Goal: Task Accomplishment & Management: Manage account settings

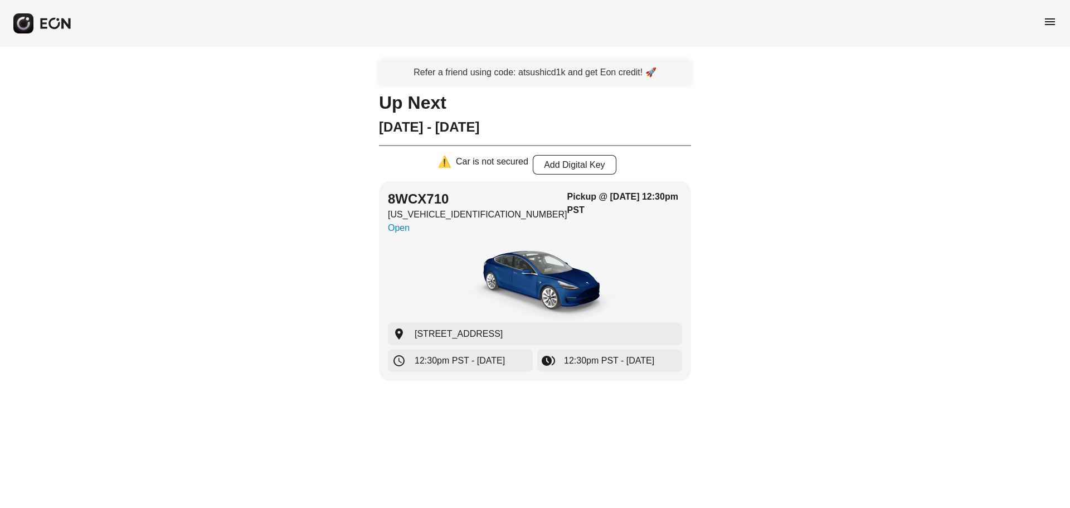
click at [1055, 22] on span "menu" at bounding box center [1049, 21] width 13 height 13
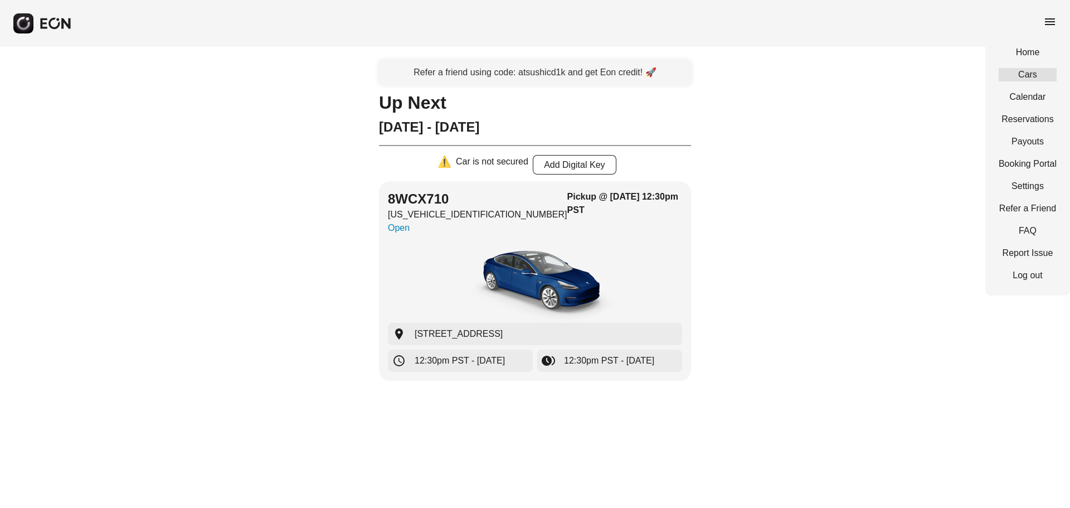
click at [1046, 76] on link "Cars" at bounding box center [1028, 74] width 58 height 13
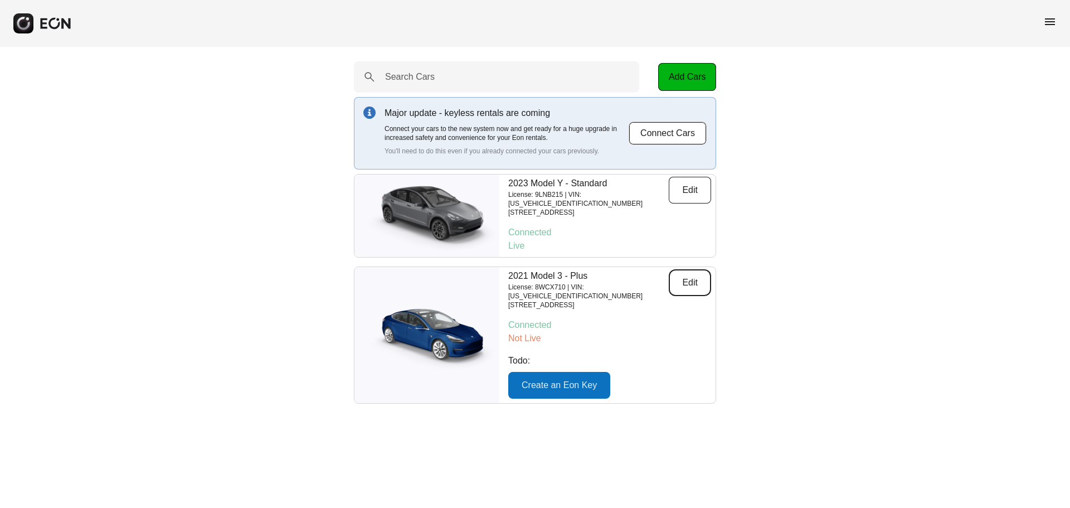
click at [700, 279] on button "Edit" at bounding box center [690, 282] width 42 height 27
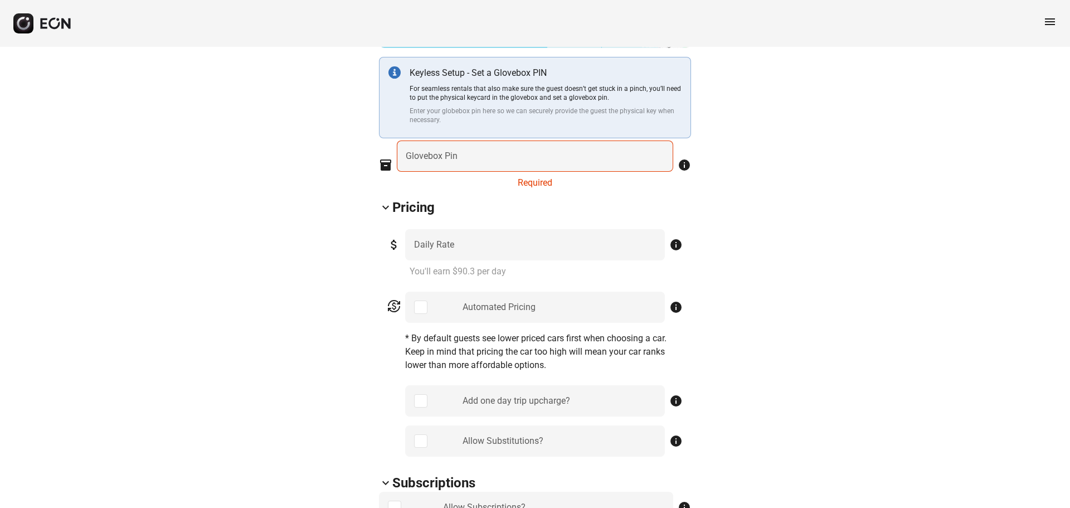
scroll to position [167, 0]
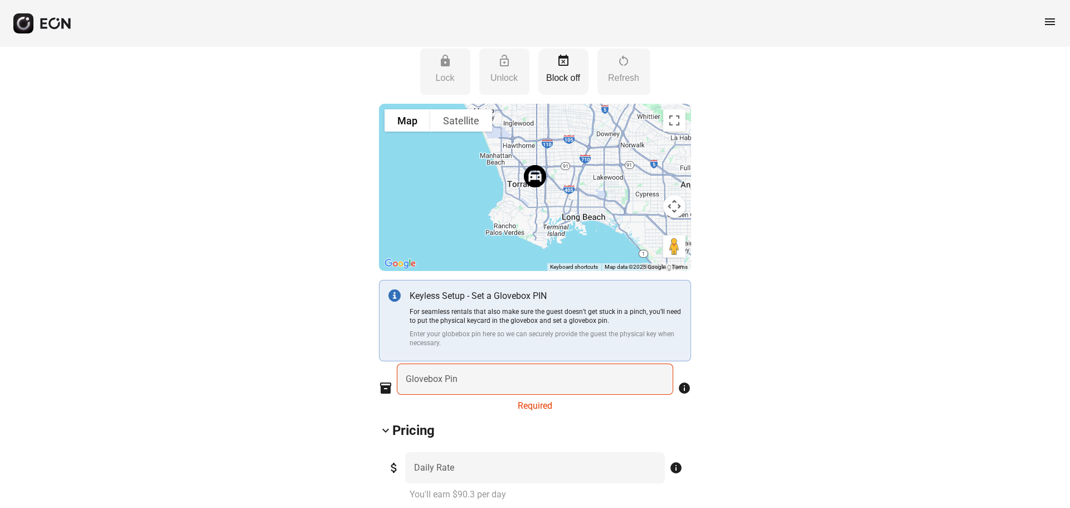
click at [562, 70] on button "event_busy Block off" at bounding box center [563, 71] width 50 height 46
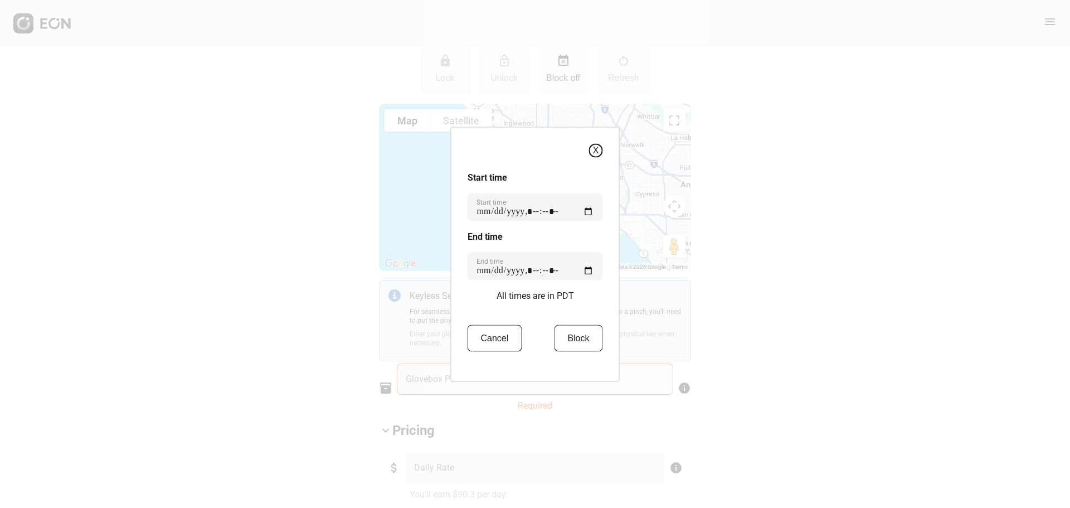
click at [600, 150] on button "X" at bounding box center [596, 150] width 14 height 14
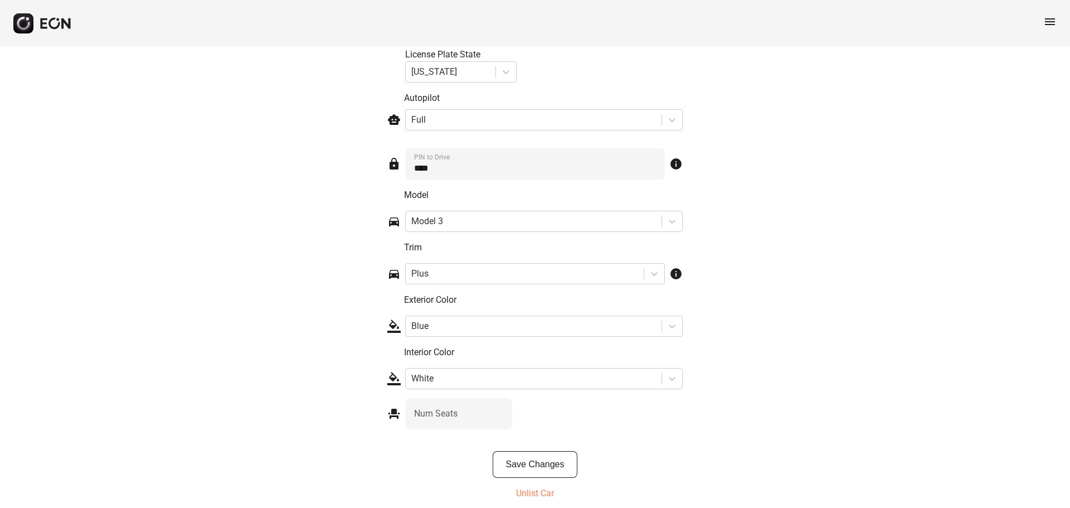
scroll to position [1647, 0]
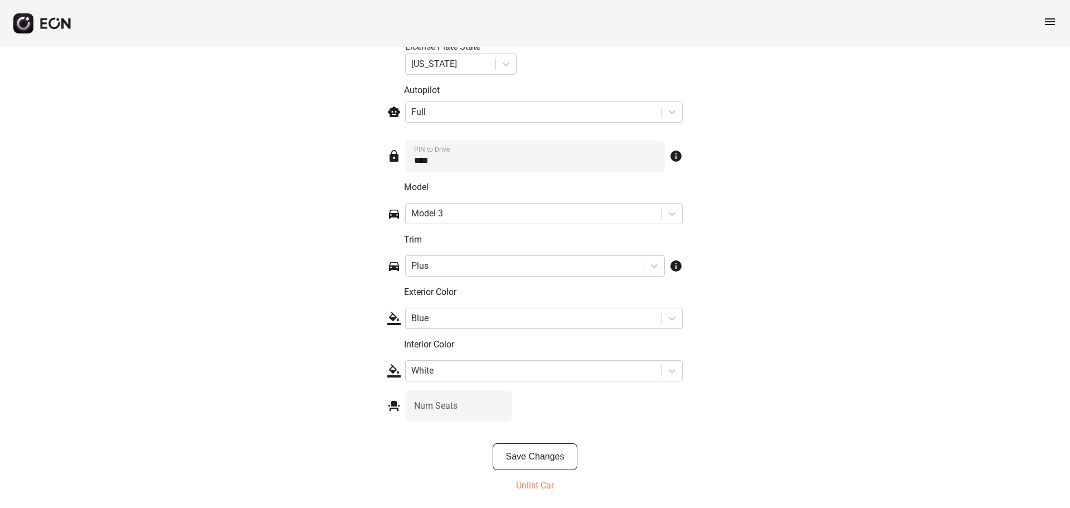
click at [532, 491] on p "Unlist Car" at bounding box center [535, 485] width 38 height 13
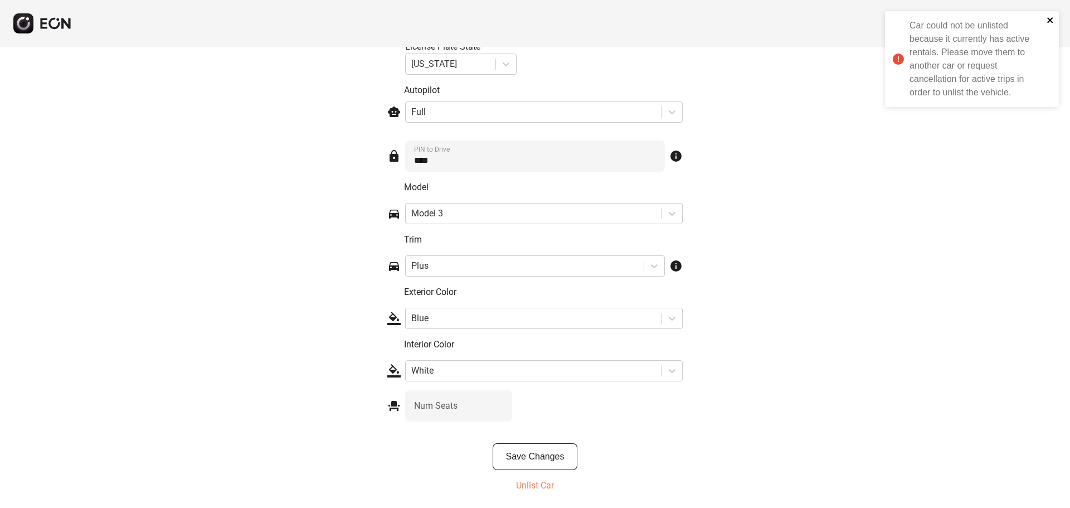
click at [1050, 22] on icon "close" at bounding box center [1050, 20] width 8 height 9
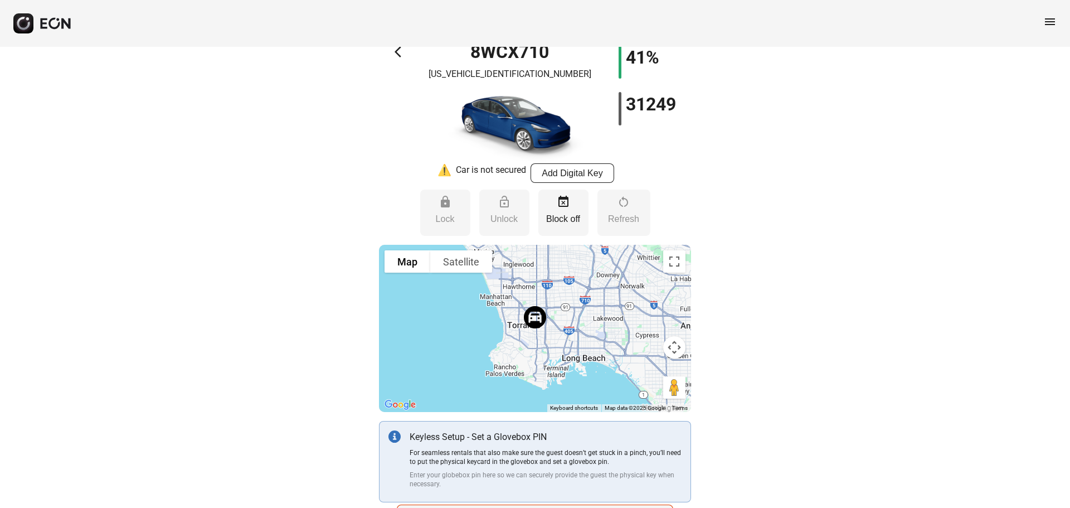
scroll to position [0, 0]
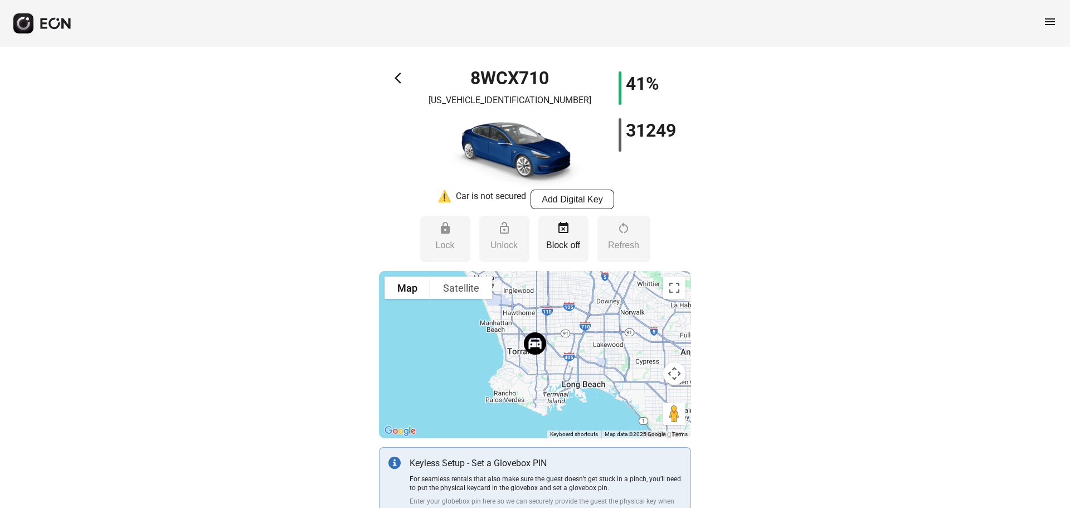
click at [400, 80] on span "arrow_back_ios" at bounding box center [401, 77] width 13 height 13
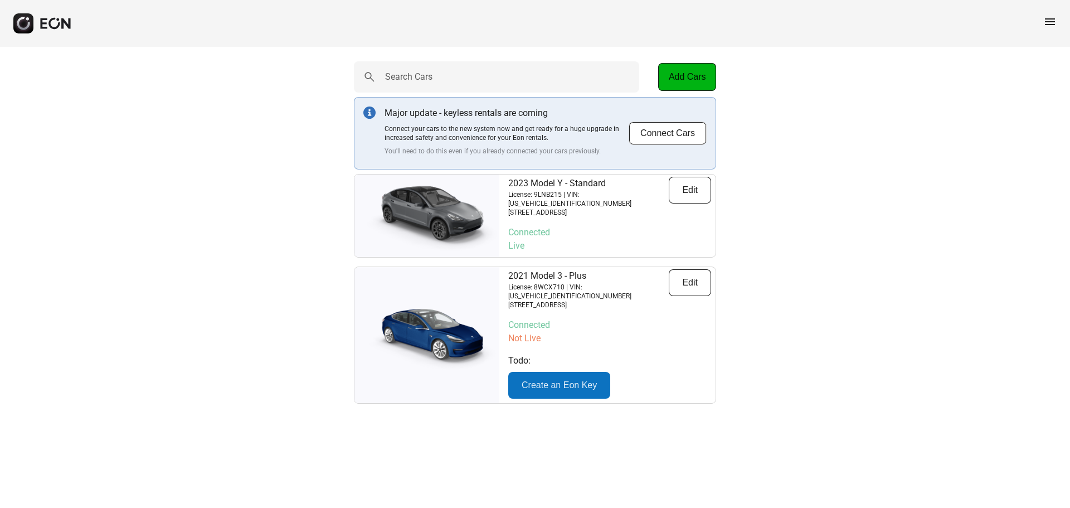
click at [898, 182] on div "Search Cars Add Cars Major update - keyless rentals are coming Connect your car…" at bounding box center [535, 232] width 1070 height 371
click at [1049, 17] on span "menu" at bounding box center [1049, 21] width 13 height 13
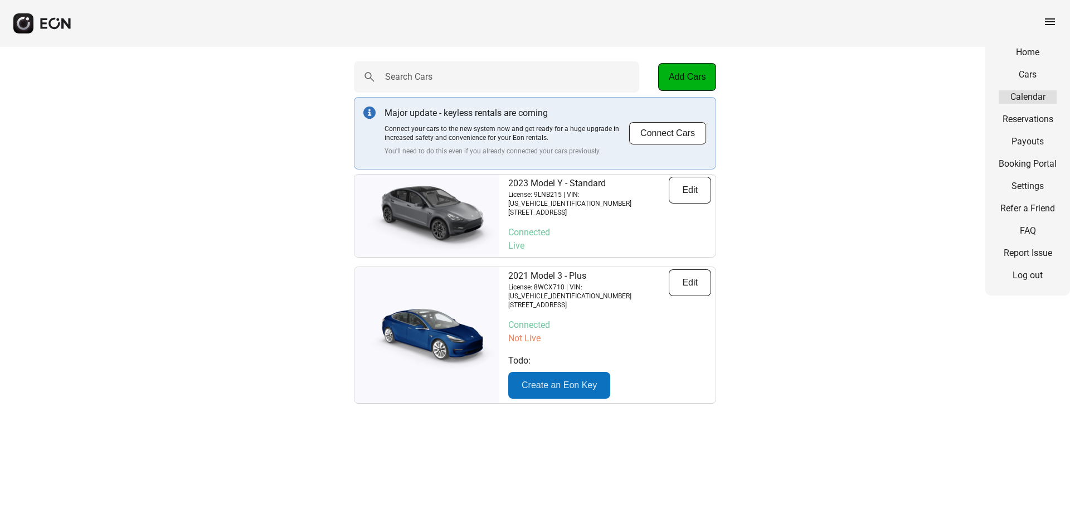
click at [1028, 96] on link "Calendar" at bounding box center [1028, 96] width 58 height 13
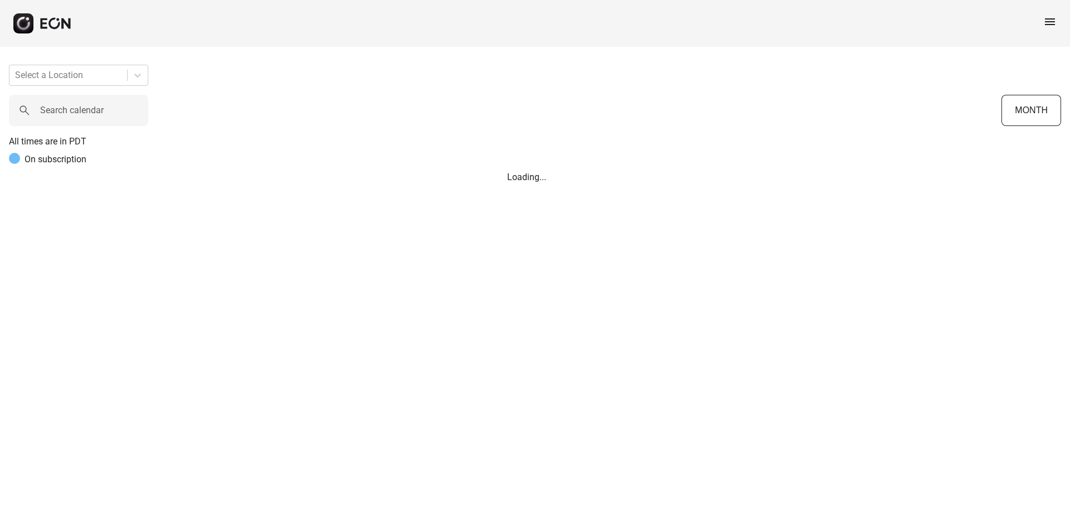
scroll to position [0, 333]
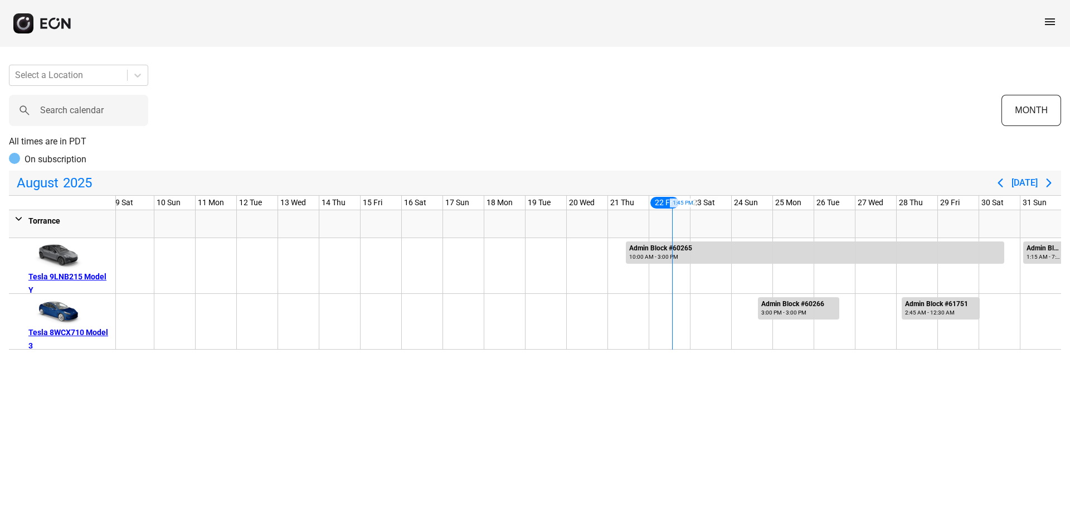
click at [1050, 176] on button "Next page" at bounding box center [1049, 183] width 22 height 22
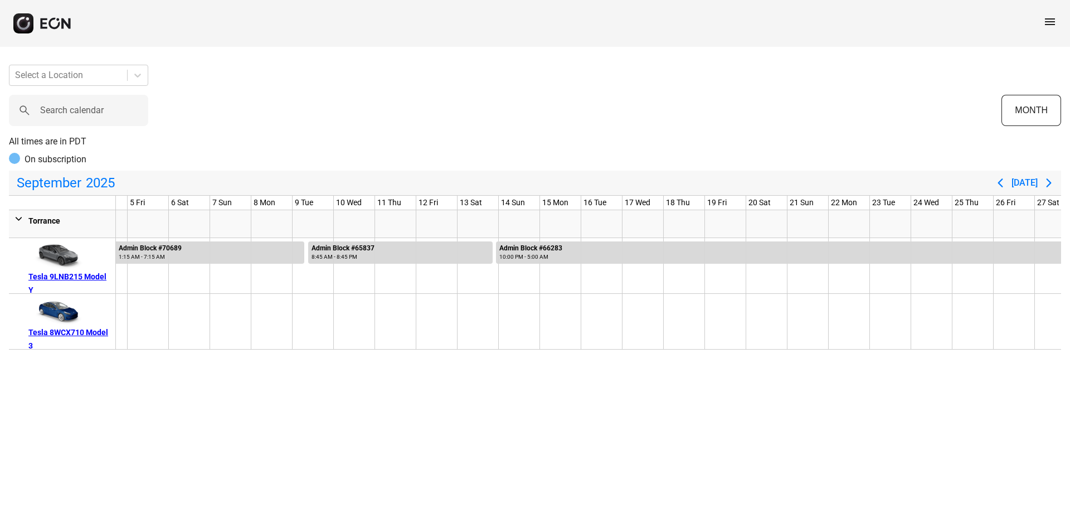
scroll to position [0, 0]
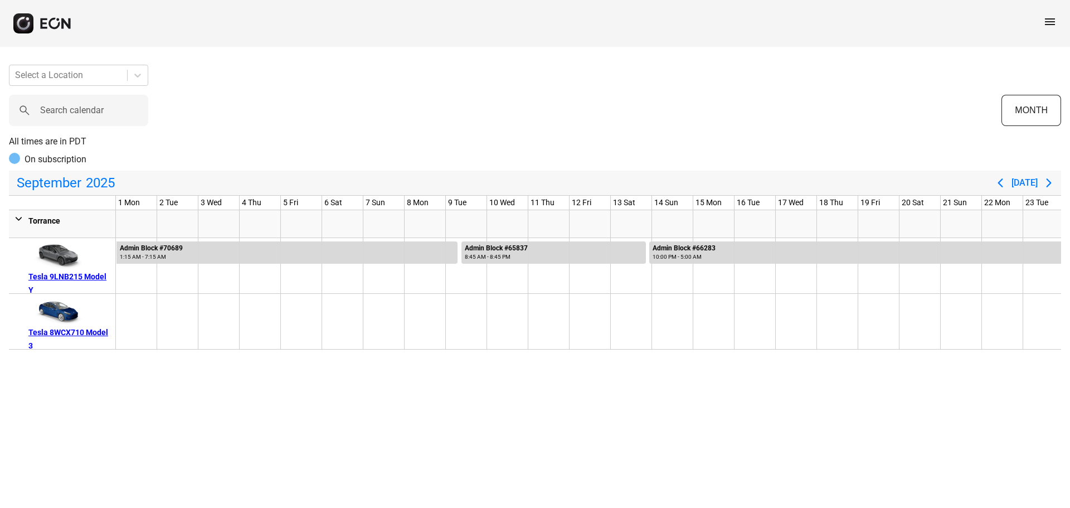
drag, startPoint x: 124, startPoint y: 327, endPoint x: 441, endPoint y: 333, distance: 317.1
click at [527, 330] on div at bounding box center [734, 322] width 1237 height 56
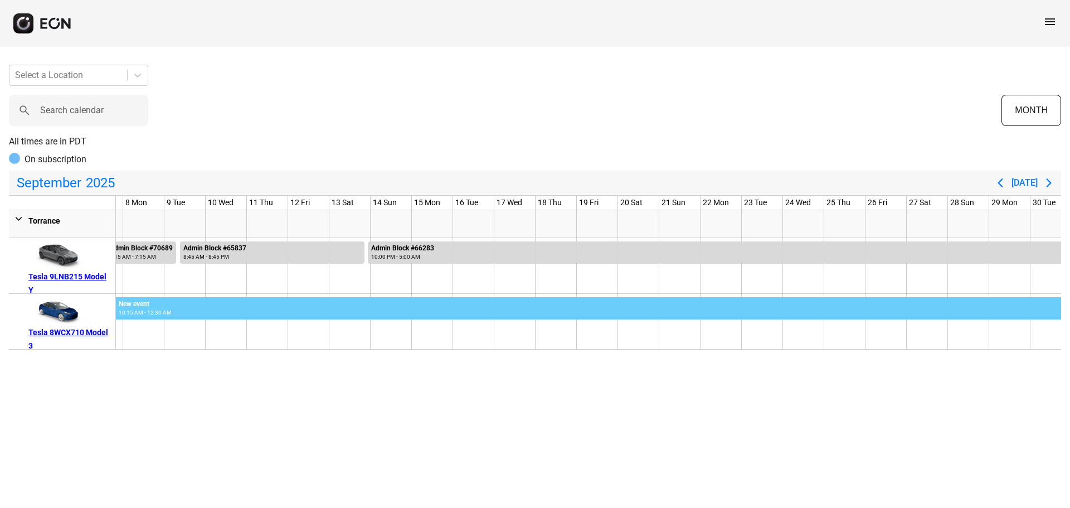
scroll to position [0, 291]
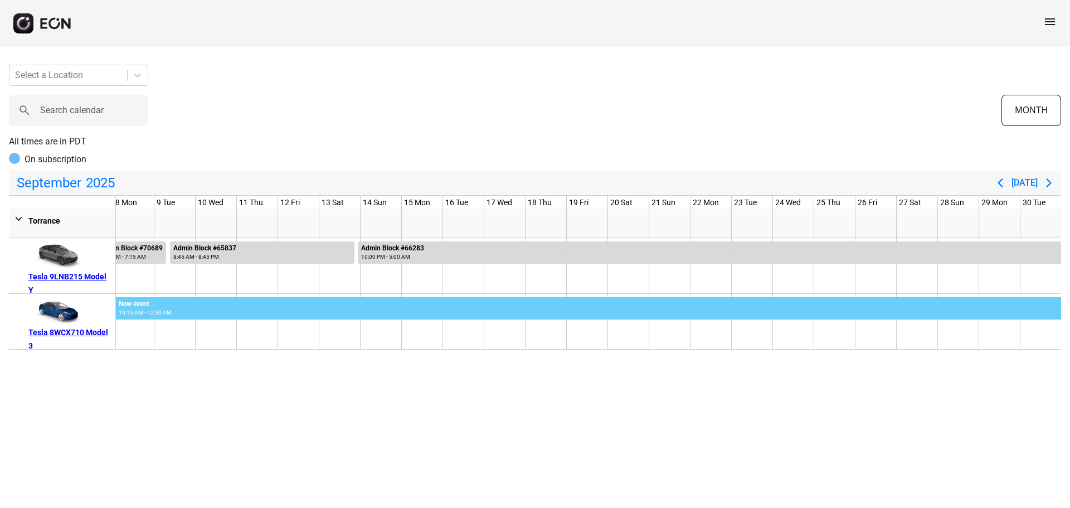
drag, startPoint x: 134, startPoint y: 311, endPoint x: 1069, endPoint y: 322, distance: 935.6
click at [1069, 322] on div "Select a Location Search calendar MONTH All times are in PDT On subscription [D…" at bounding box center [535, 203] width 1070 height 294
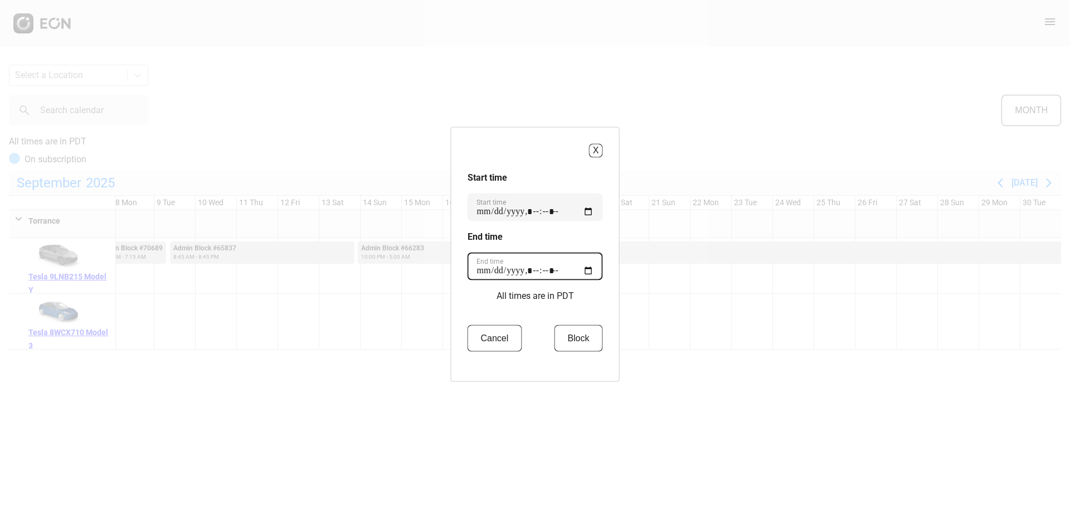
click at [544, 272] on time "End time" at bounding box center [535, 266] width 135 height 28
click at [588, 270] on time "End time" at bounding box center [535, 266] width 135 height 28
type time "**********"
click at [554, 214] on time "Start time" at bounding box center [535, 207] width 135 height 28
click at [513, 208] on time "Start time" at bounding box center [535, 207] width 135 height 28
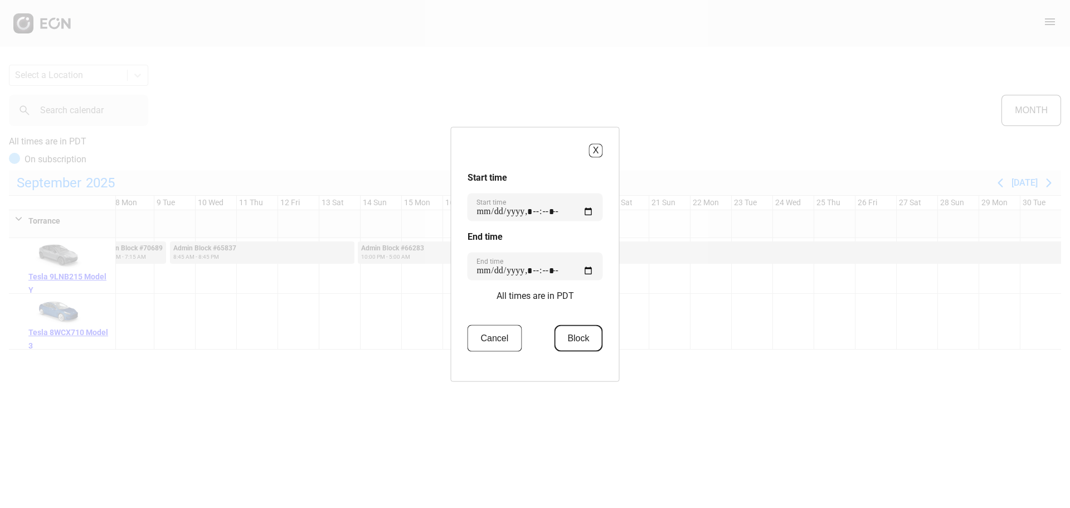
click at [571, 335] on button "Block" at bounding box center [578, 337] width 48 height 27
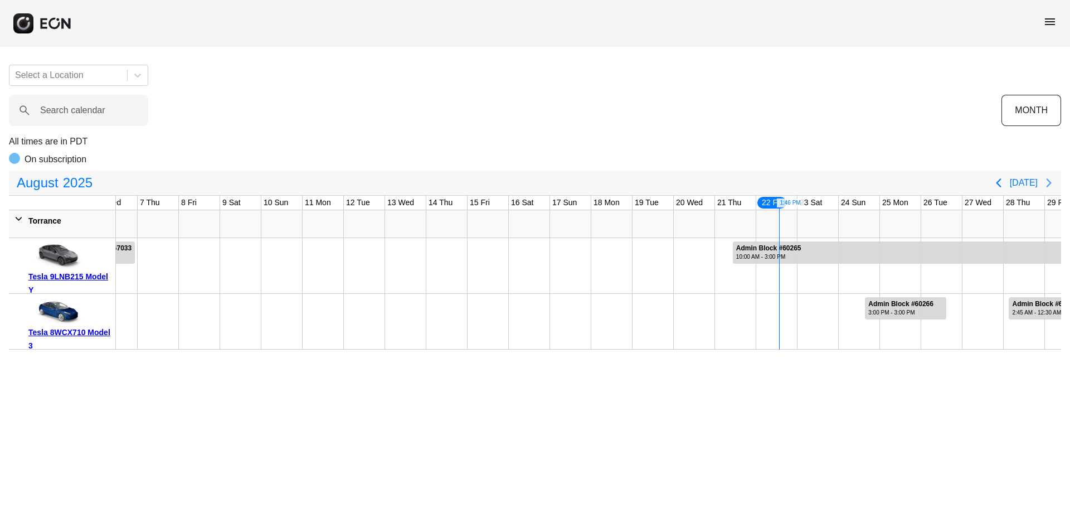
click at [1046, 181] on icon "Next page" at bounding box center [1048, 182] width 13 height 13
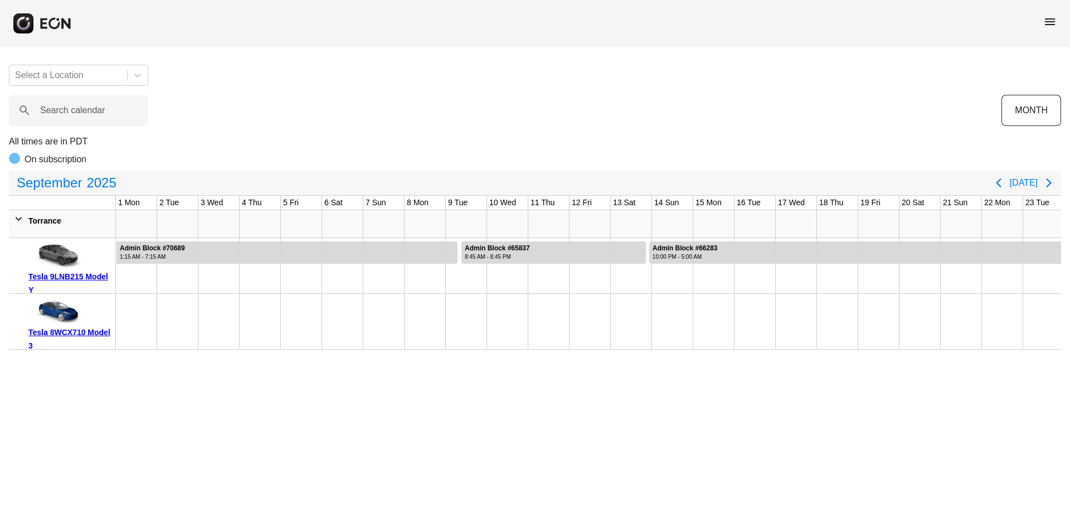
drag, startPoint x: 139, startPoint y: 321, endPoint x: 418, endPoint y: 327, distance: 279.2
click at [783, 343] on div at bounding box center [734, 322] width 1237 height 56
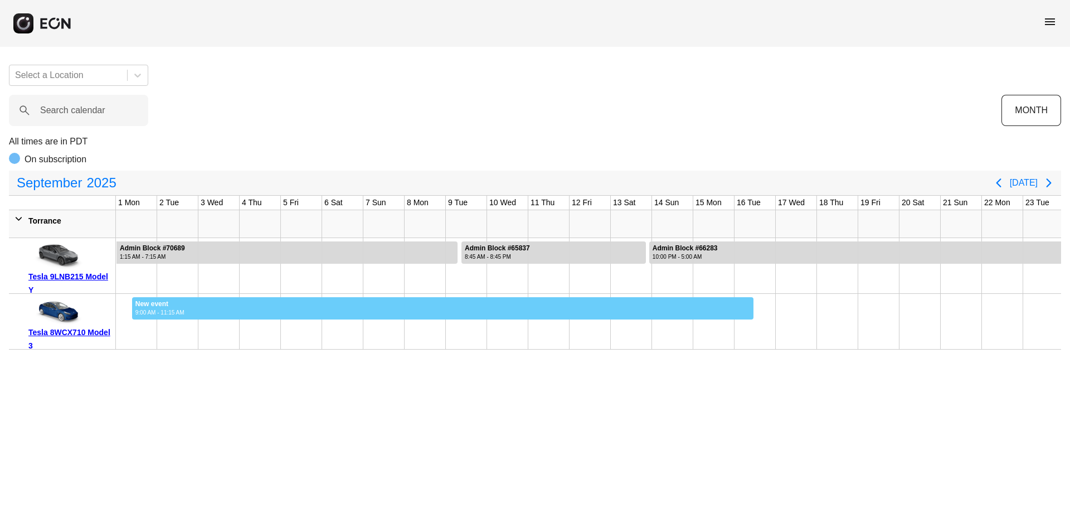
drag, startPoint x: 132, startPoint y: 310, endPoint x: 1069, endPoint y: 309, distance: 937.8
click at [1069, 309] on div "Select a Location Search calendar MONTH All times are in PDT On subscription [D…" at bounding box center [535, 203] width 1070 height 294
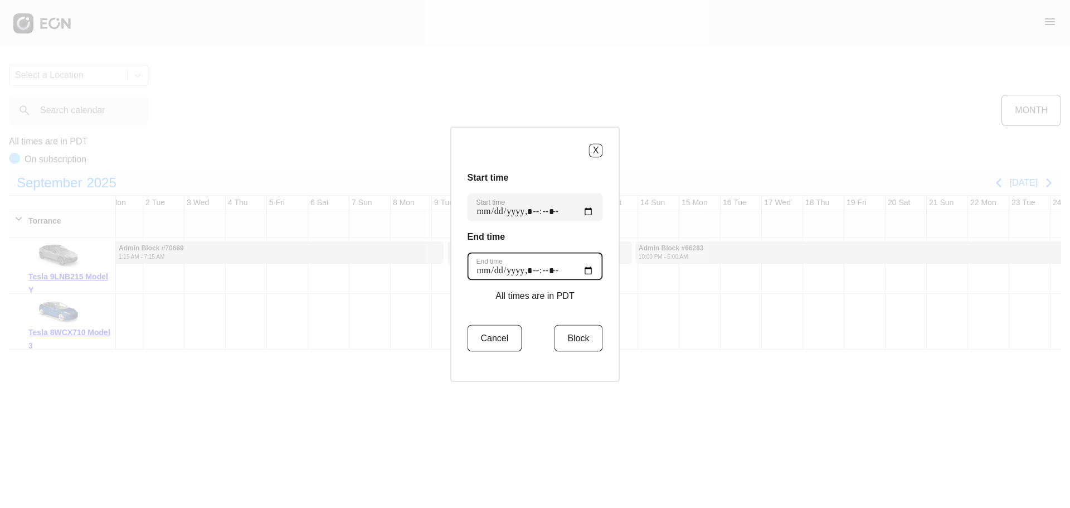
click at [533, 273] on time "End time" at bounding box center [535, 266] width 135 height 28
click at [593, 274] on time "End time" at bounding box center [535, 266] width 135 height 28
type time "**********"
click at [606, 244] on div "X Start time Start time End time End time All times are in PDT Cancel Block" at bounding box center [535, 253] width 169 height 255
click at [582, 346] on button "Block" at bounding box center [578, 337] width 48 height 27
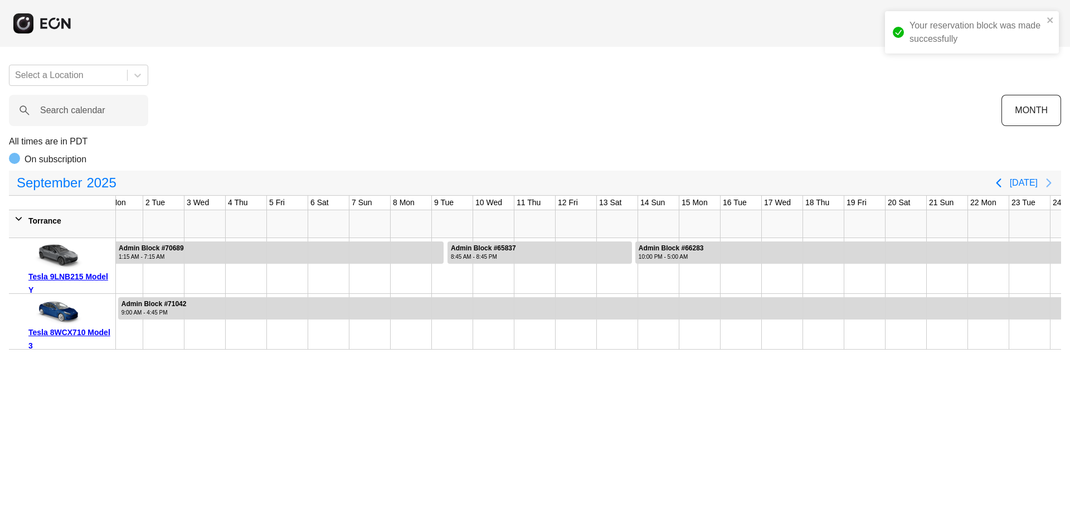
click at [1044, 183] on icon "Next page" at bounding box center [1048, 182] width 13 height 13
click at [1046, 191] on button "Next page" at bounding box center [1049, 183] width 22 height 22
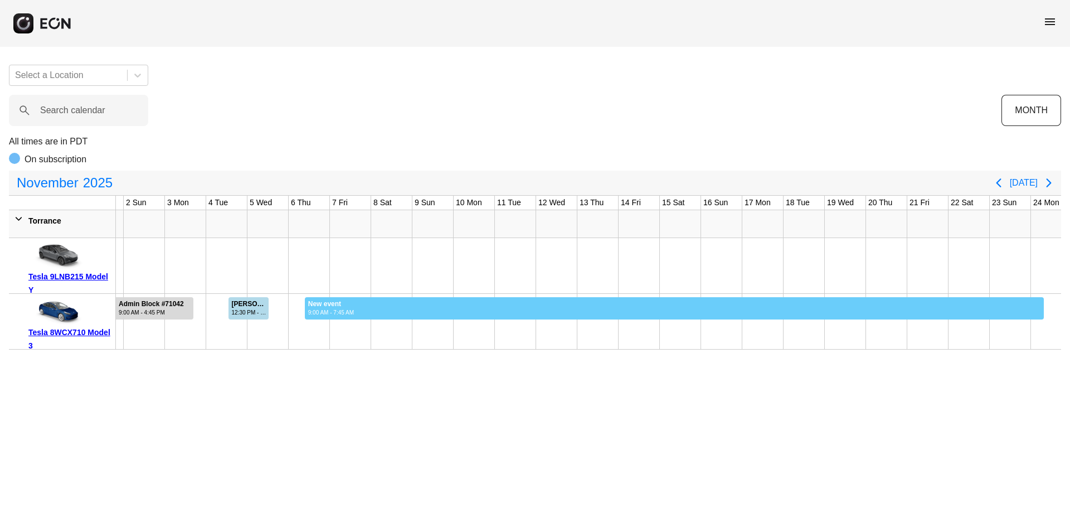
drag, startPoint x: 324, startPoint y: 310, endPoint x: 1059, endPoint y: 308, distance: 735.0
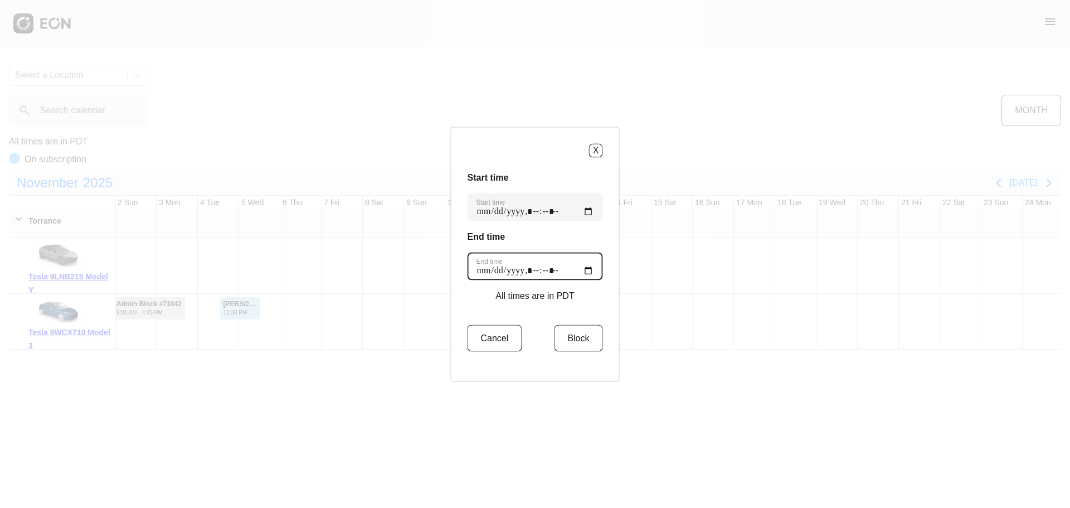
click at [590, 272] on time "End time" at bounding box center [535, 266] width 135 height 28
type time "**********"
click at [598, 234] on h3 "End time" at bounding box center [535, 236] width 135 height 13
click at [572, 333] on button "Block" at bounding box center [578, 337] width 48 height 27
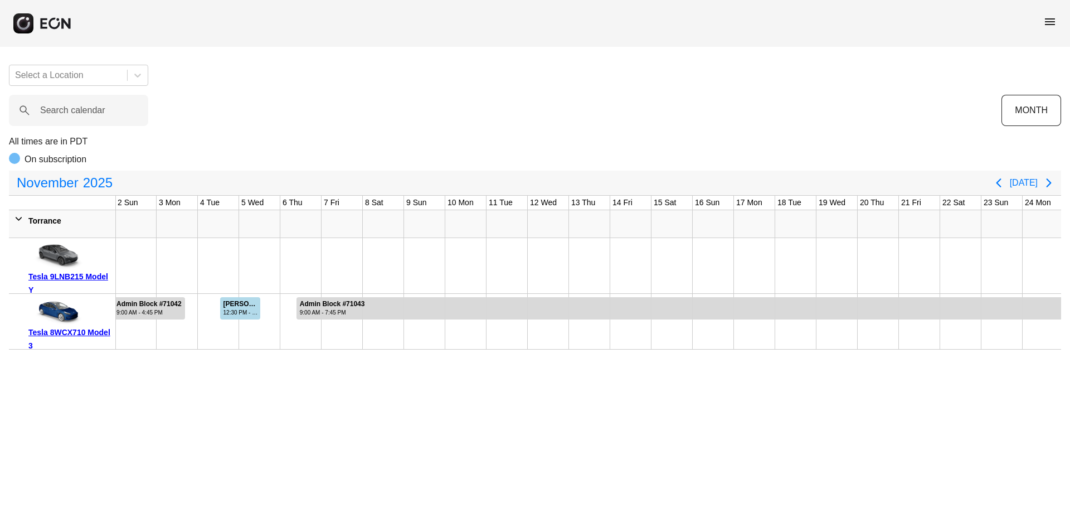
click at [1046, 21] on span "menu" at bounding box center [1049, 21] width 13 height 13
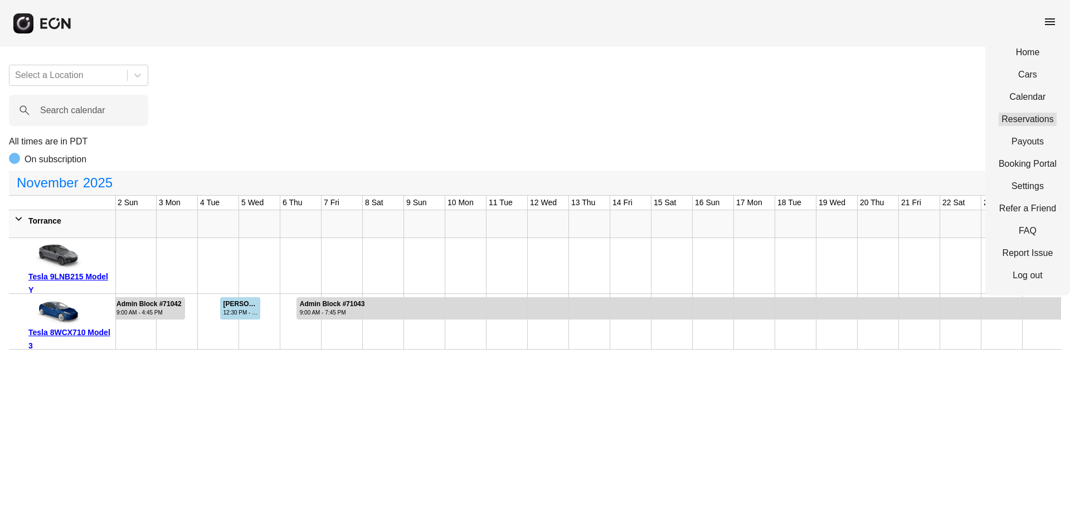
click at [1032, 113] on link "Reservations" at bounding box center [1028, 119] width 58 height 13
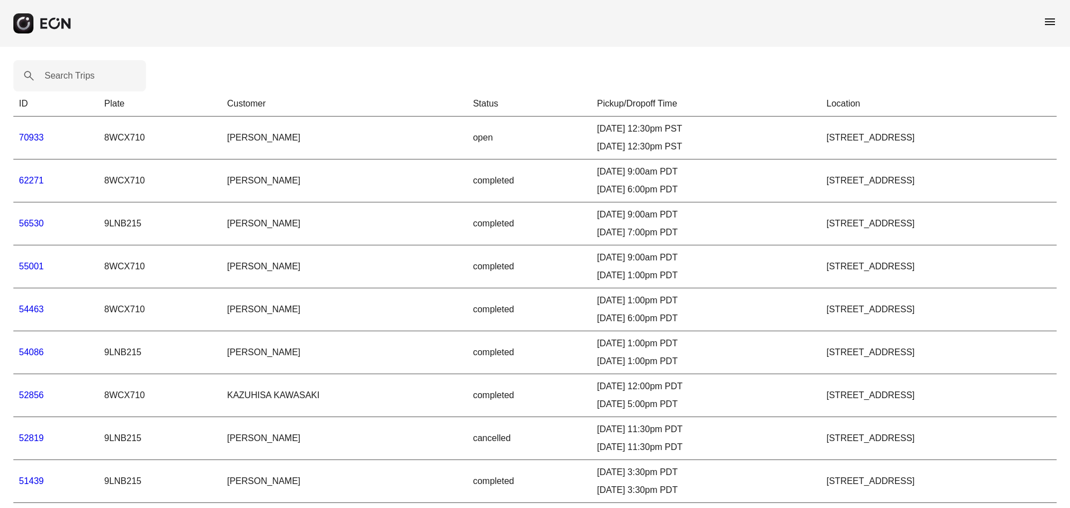
drag, startPoint x: 688, startPoint y: 143, endPoint x: 905, endPoint y: 142, distance: 217.3
click at [905, 142] on tr "70933 8WCX710 Mikhail Korob open 11/04/25, 12:30pm PST 11/05/25, 12:30pm PST 17…" at bounding box center [534, 137] width 1043 height 43
click at [32, 138] on link "70933" at bounding box center [31, 137] width 25 height 9
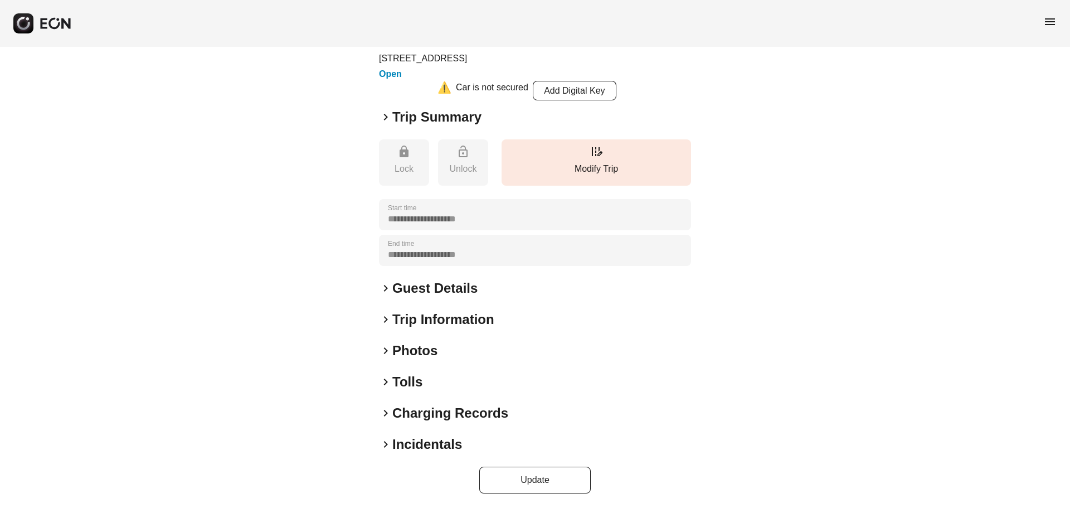
scroll to position [68, 0]
click at [408, 289] on h2 "Guest Details" at bounding box center [434, 286] width 85 height 18
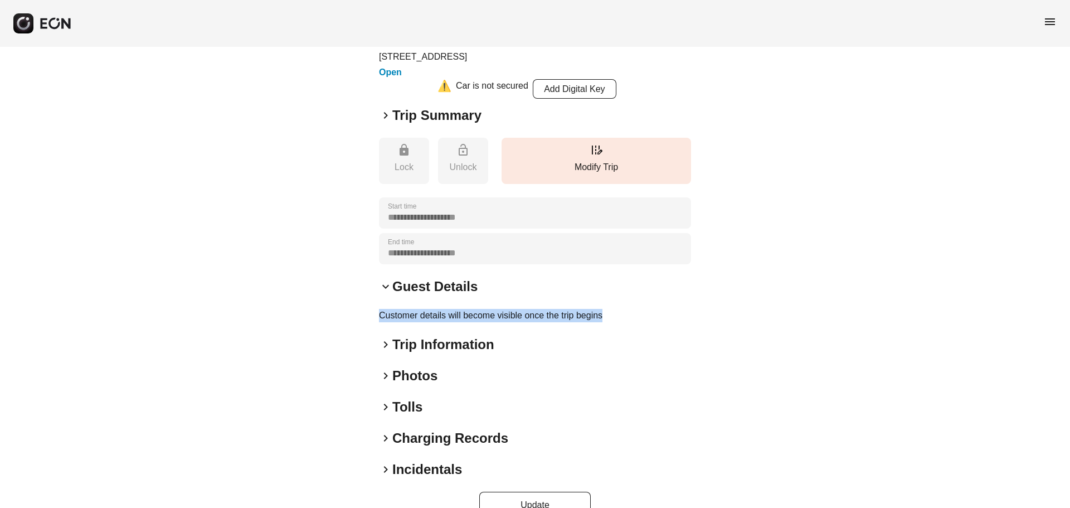
drag, startPoint x: 369, startPoint y: 316, endPoint x: 623, endPoint y: 318, distance: 254.1
click at [616, 319] on div "**********" at bounding box center [535, 257] width 1070 height 556
click at [386, 340] on span "keyboard_arrow_right" at bounding box center [385, 344] width 13 height 13
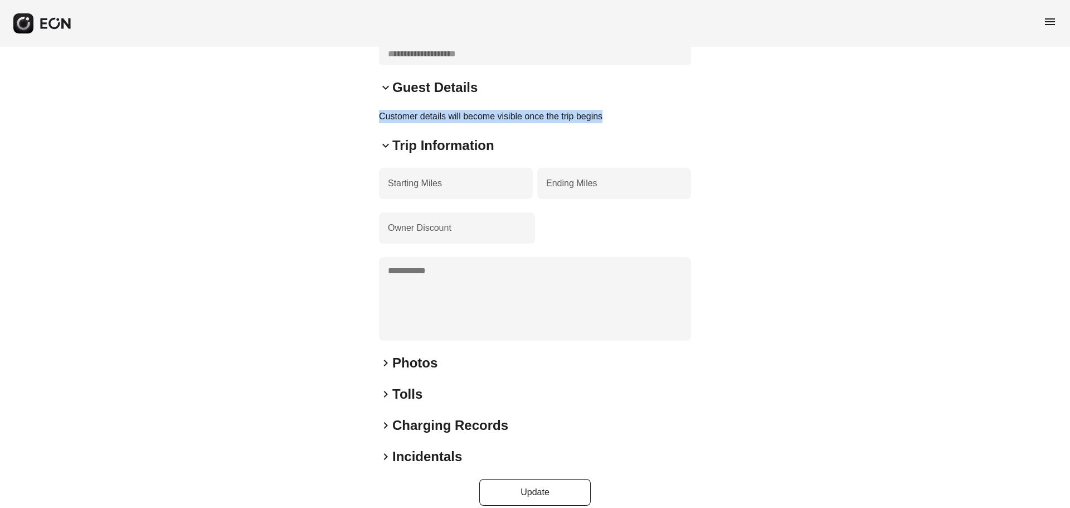
scroll to position [281, 0]
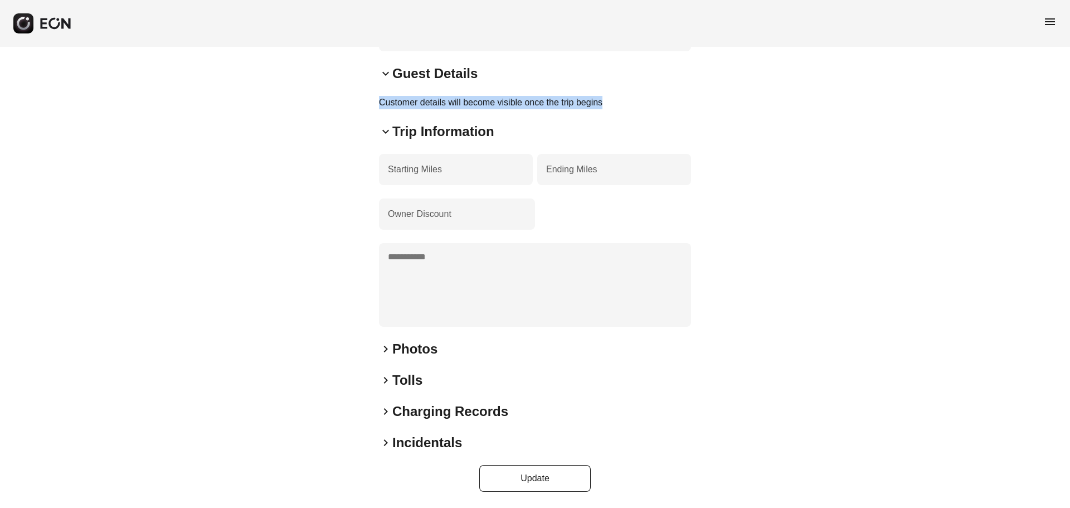
click at [387, 348] on span "keyboard_arrow_right" at bounding box center [385, 348] width 13 height 13
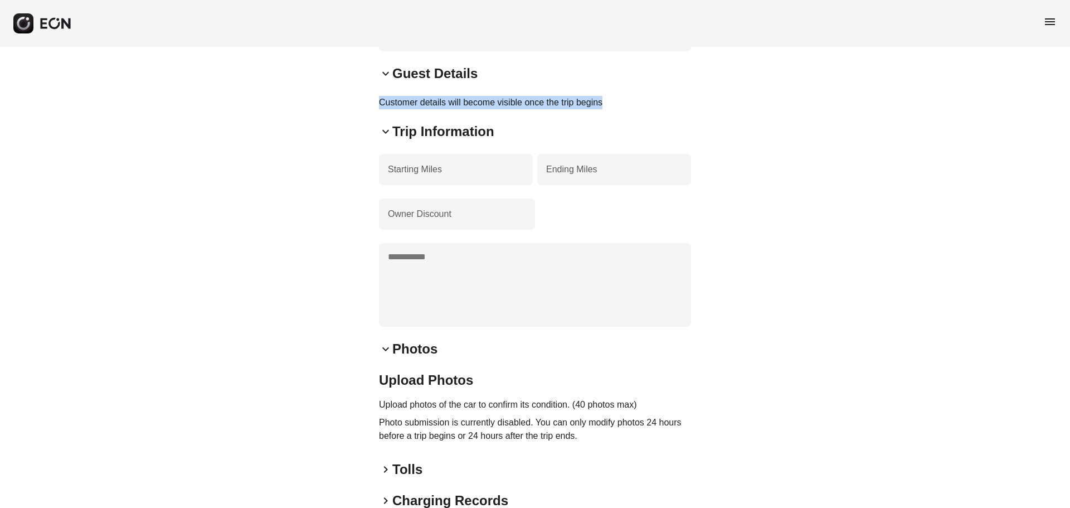
scroll to position [370, 0]
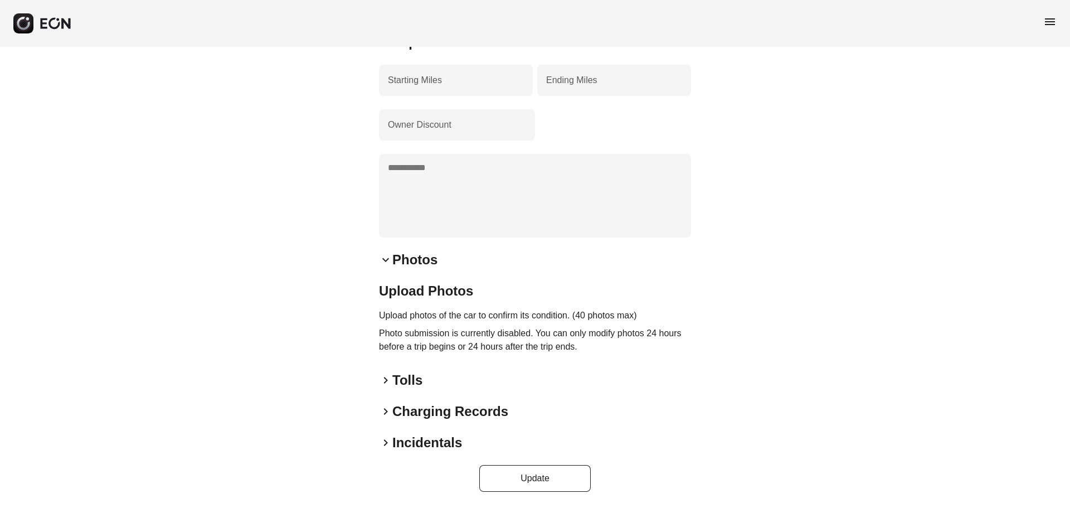
click at [385, 412] on span "keyboard_arrow_right" at bounding box center [385, 411] width 13 height 13
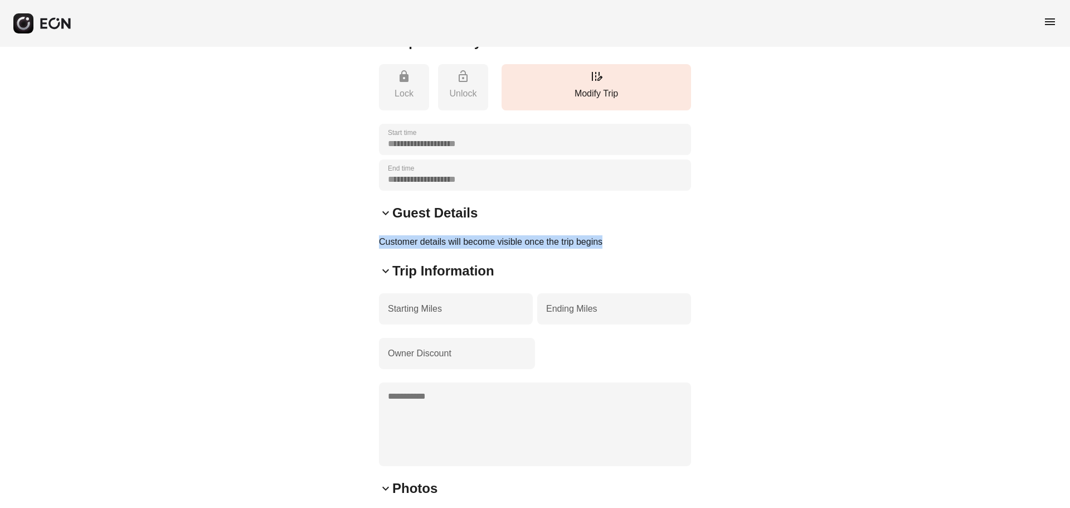
scroll to position [90, 0]
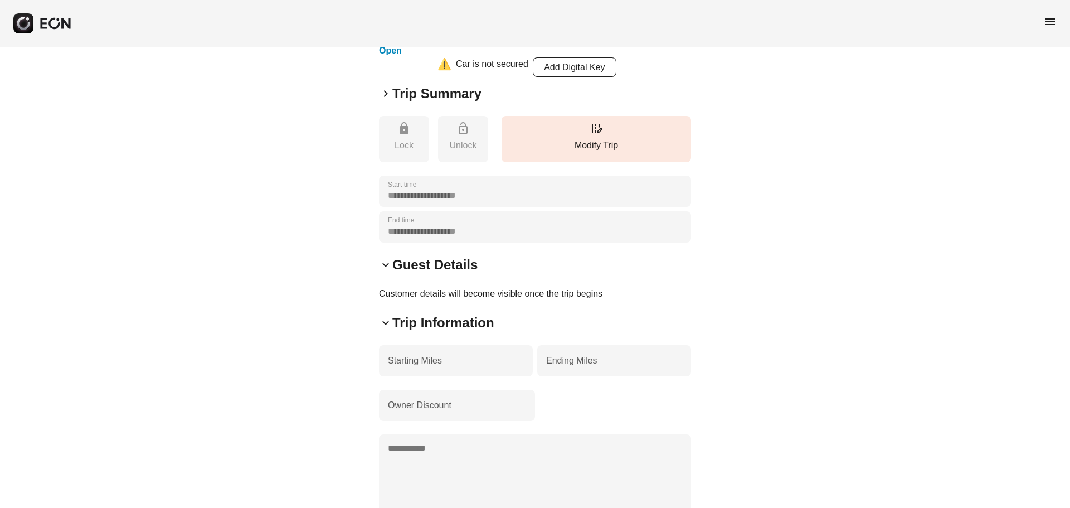
click at [769, 270] on div "**********" at bounding box center [535, 427] width 1070 height 941
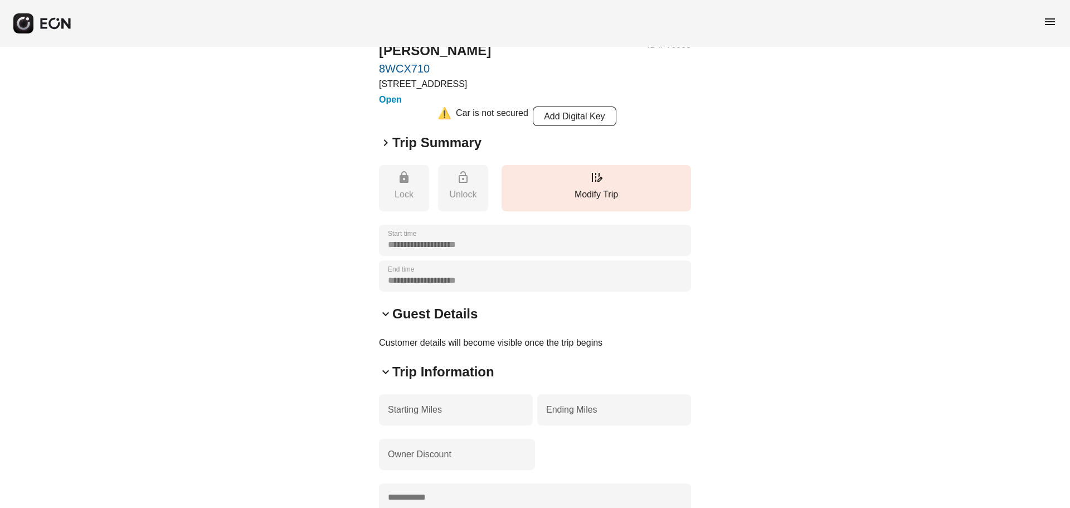
scroll to position [0, 0]
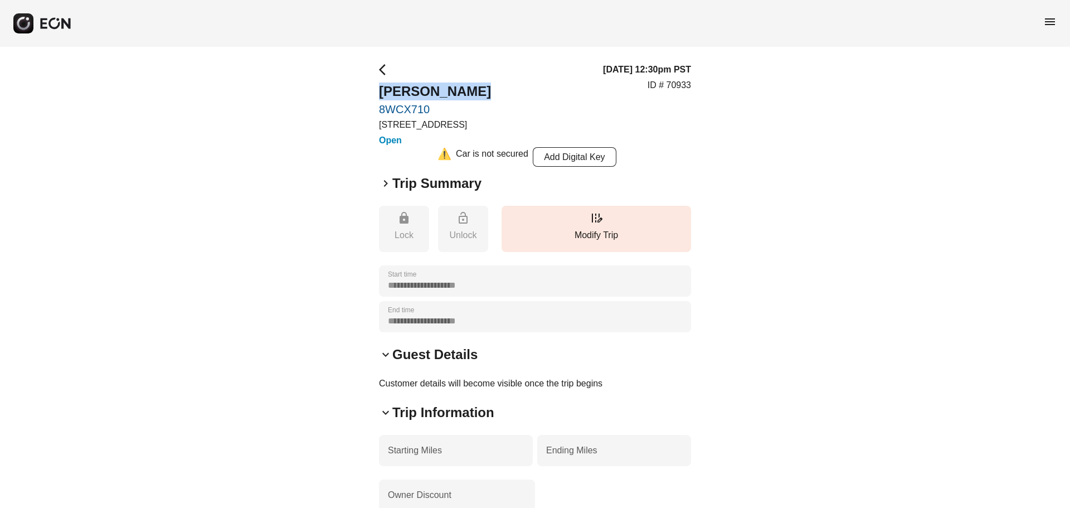
drag, startPoint x: 480, startPoint y: 93, endPoint x: 376, endPoint y: 94, distance: 104.2
click at [376, 94] on div "**********" at bounding box center [535, 517] width 1070 height 941
copy h2 "Mikhail Korob"
drag, startPoint x: 665, startPoint y: 244, endPoint x: 575, endPoint y: 241, distance: 89.8
click at [575, 241] on button "edit_road Modify Trip" at bounding box center [595, 229] width 189 height 46
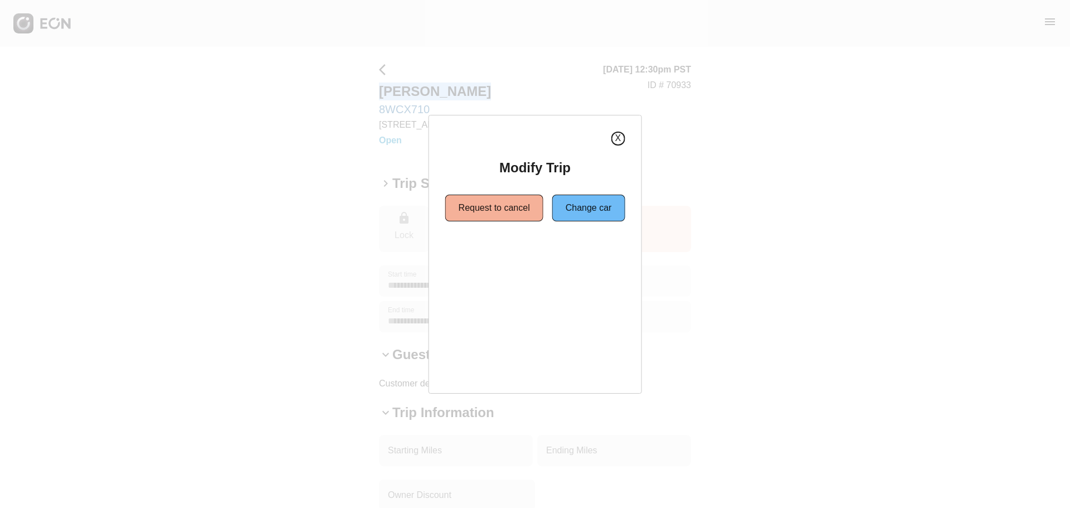
click at [616, 140] on button "X" at bounding box center [618, 139] width 14 height 14
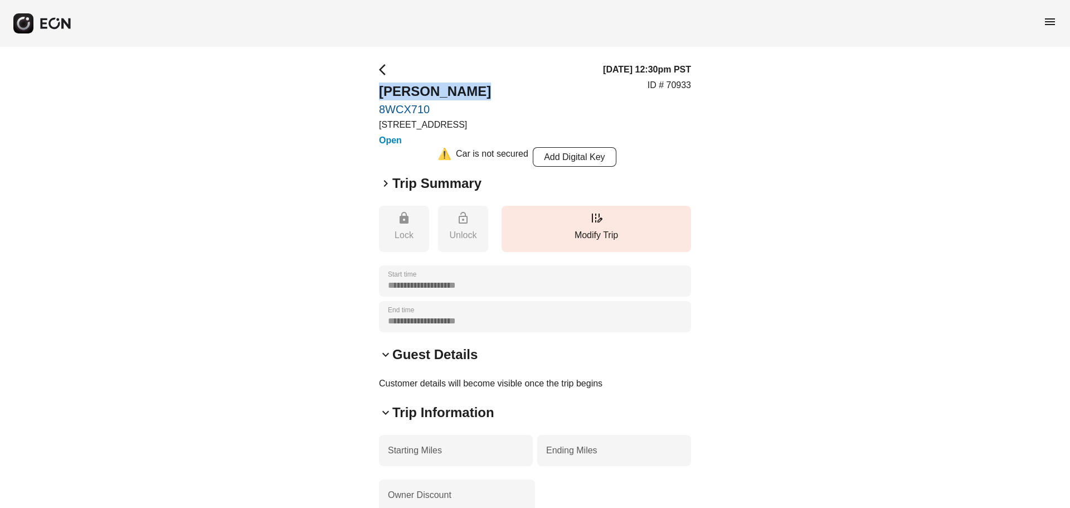
click at [1045, 24] on span "menu" at bounding box center [1049, 21] width 13 height 13
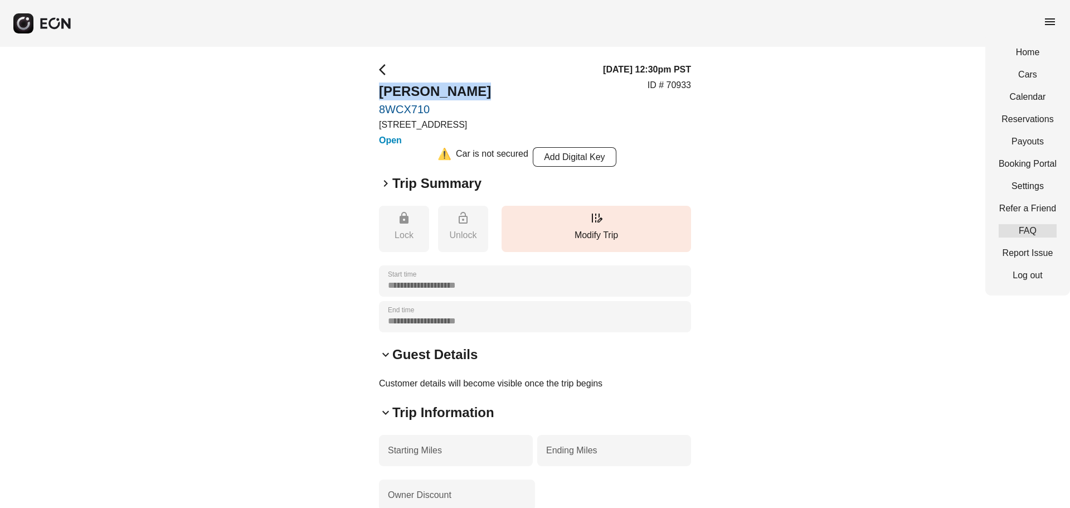
click at [1047, 234] on link "FAQ" at bounding box center [1028, 230] width 58 height 13
drag, startPoint x: 645, startPoint y: 87, endPoint x: 702, endPoint y: 85, distance: 57.5
click at [702, 85] on div "**********" at bounding box center [535, 517] width 1070 height 941
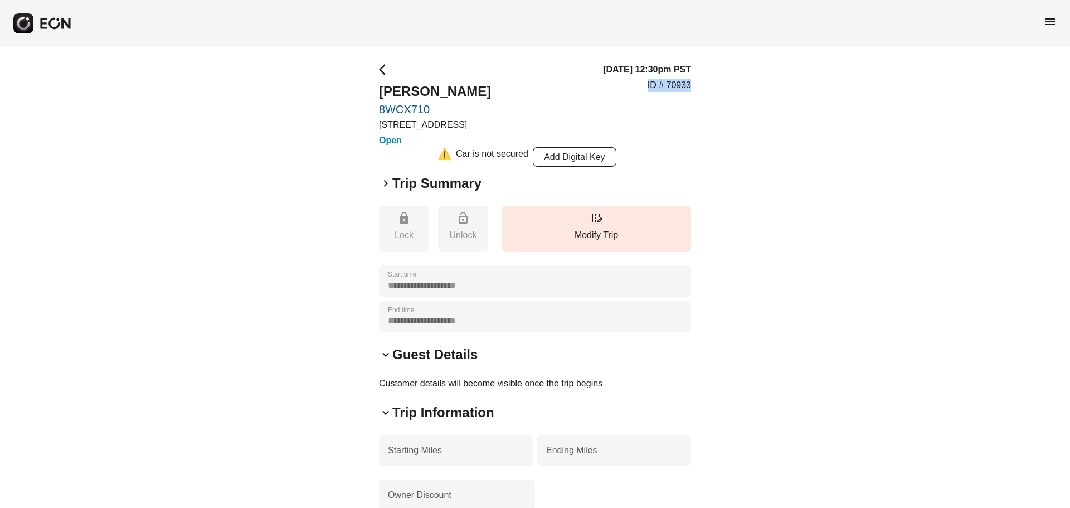
copy p "ID # 70933"
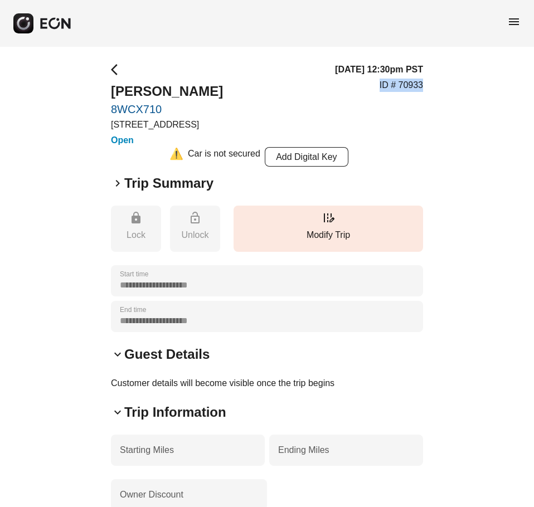
drag, startPoint x: 383, startPoint y: 119, endPoint x: 415, endPoint y: 100, distance: 37.0
click at [384, 119] on div "11/04/25, 12:30pm PST ID # 70933" at bounding box center [379, 105] width 88 height 84
click at [445, 78] on div "**********" at bounding box center [267, 517] width 534 height 941
drag, startPoint x: 446, startPoint y: 81, endPoint x: 379, endPoint y: 82, distance: 66.9
click at [376, 82] on div "**********" at bounding box center [267, 517] width 534 height 941
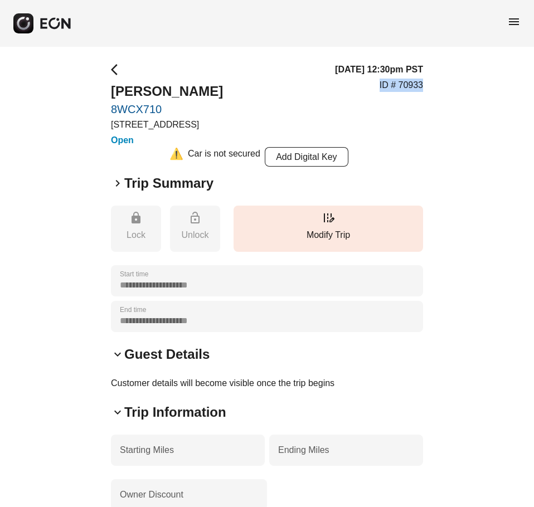
copy p "ID # 70933"
drag, startPoint x: 223, startPoint y: 86, endPoint x: 106, endPoint y: 100, distance: 117.8
click at [106, 100] on div "**********" at bounding box center [267, 517] width 534 height 941
copy h2 "Mikhail Korob"
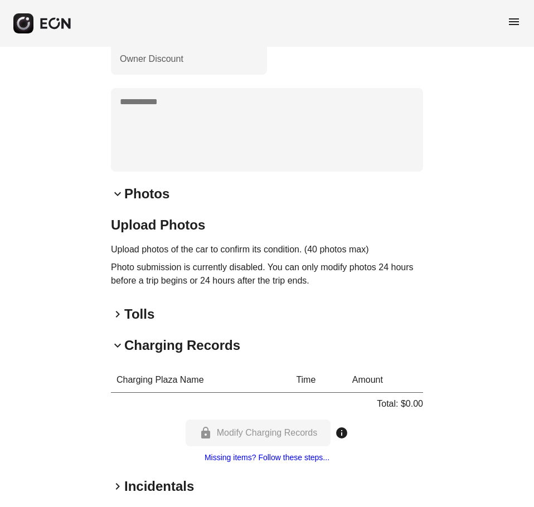
scroll to position [480, 0]
